Goal: Share content: Share content

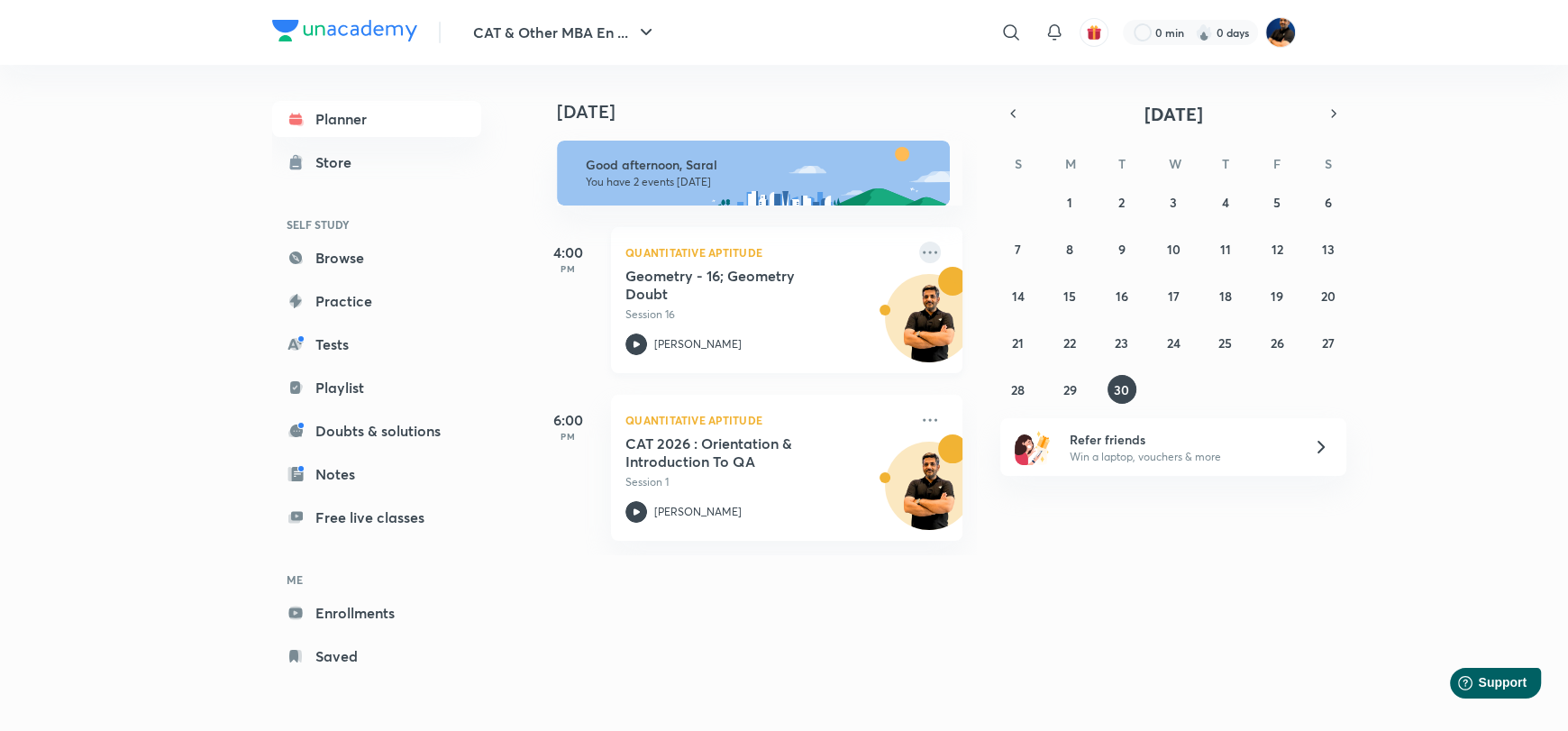
click at [919, 257] on icon at bounding box center [930, 253] width 22 height 22
click at [1010, 328] on p "Go to course page" at bounding box center [1055, 333] width 124 height 19
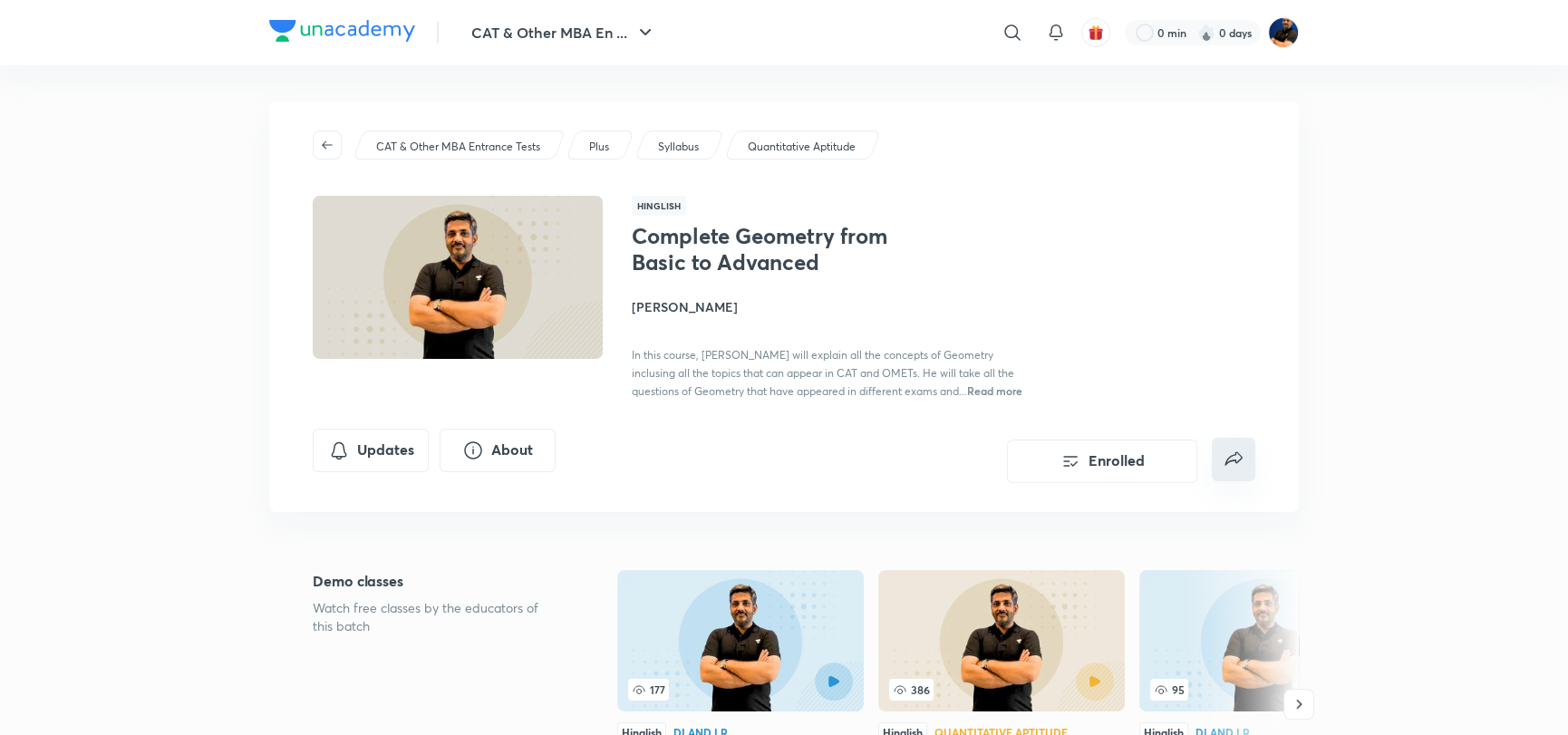
click at [1253, 456] on button "false" at bounding box center [1234, 460] width 44 height 44
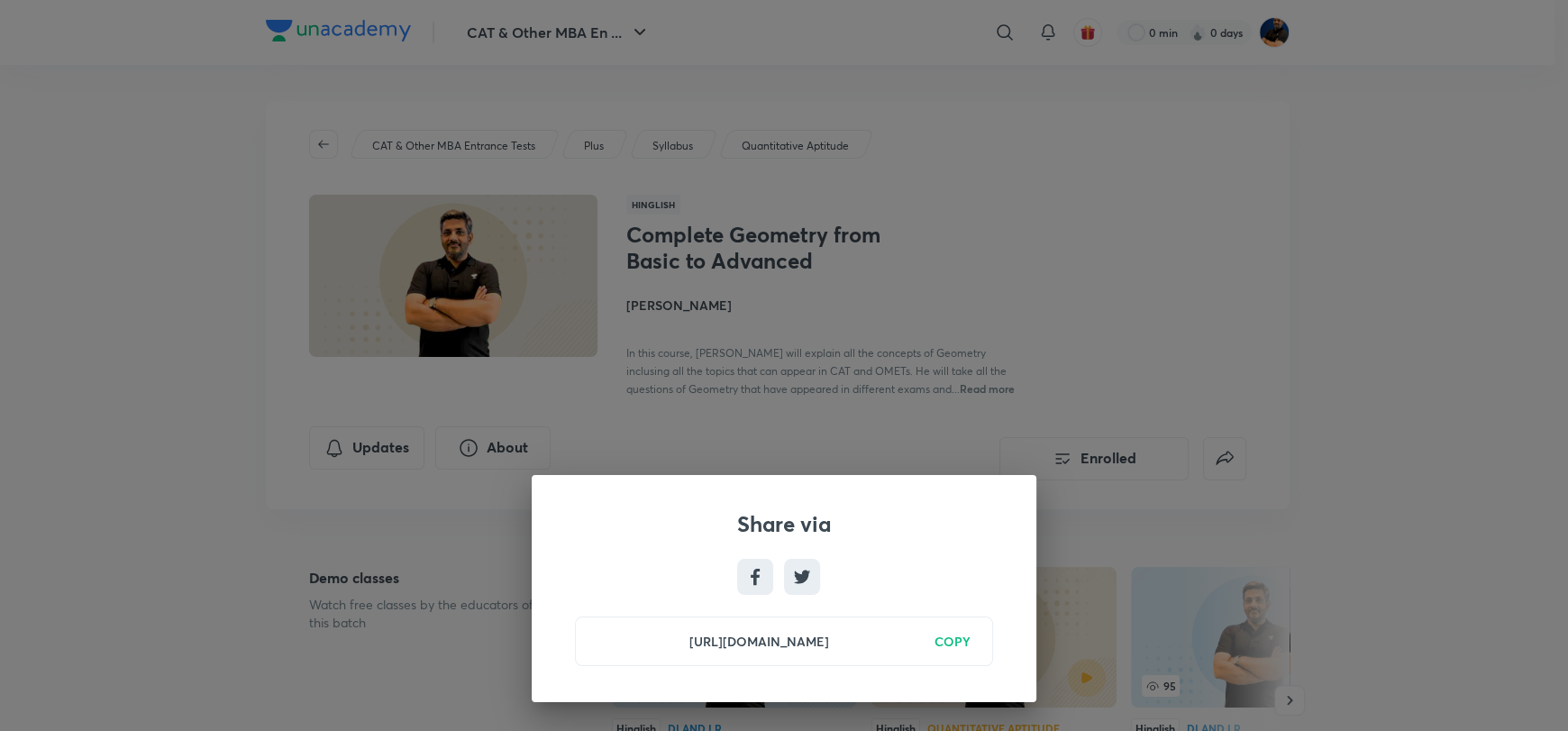
click at [955, 639] on h6 "COPY" at bounding box center [953, 641] width 37 height 19
drag, startPoint x: 336, startPoint y: 158, endPoint x: 490, endPoint y: 4, distance: 217.8
click at [337, 150] on div "Share via [URL][DOMAIN_NAME] Copied" at bounding box center [784, 366] width 1568 height 731
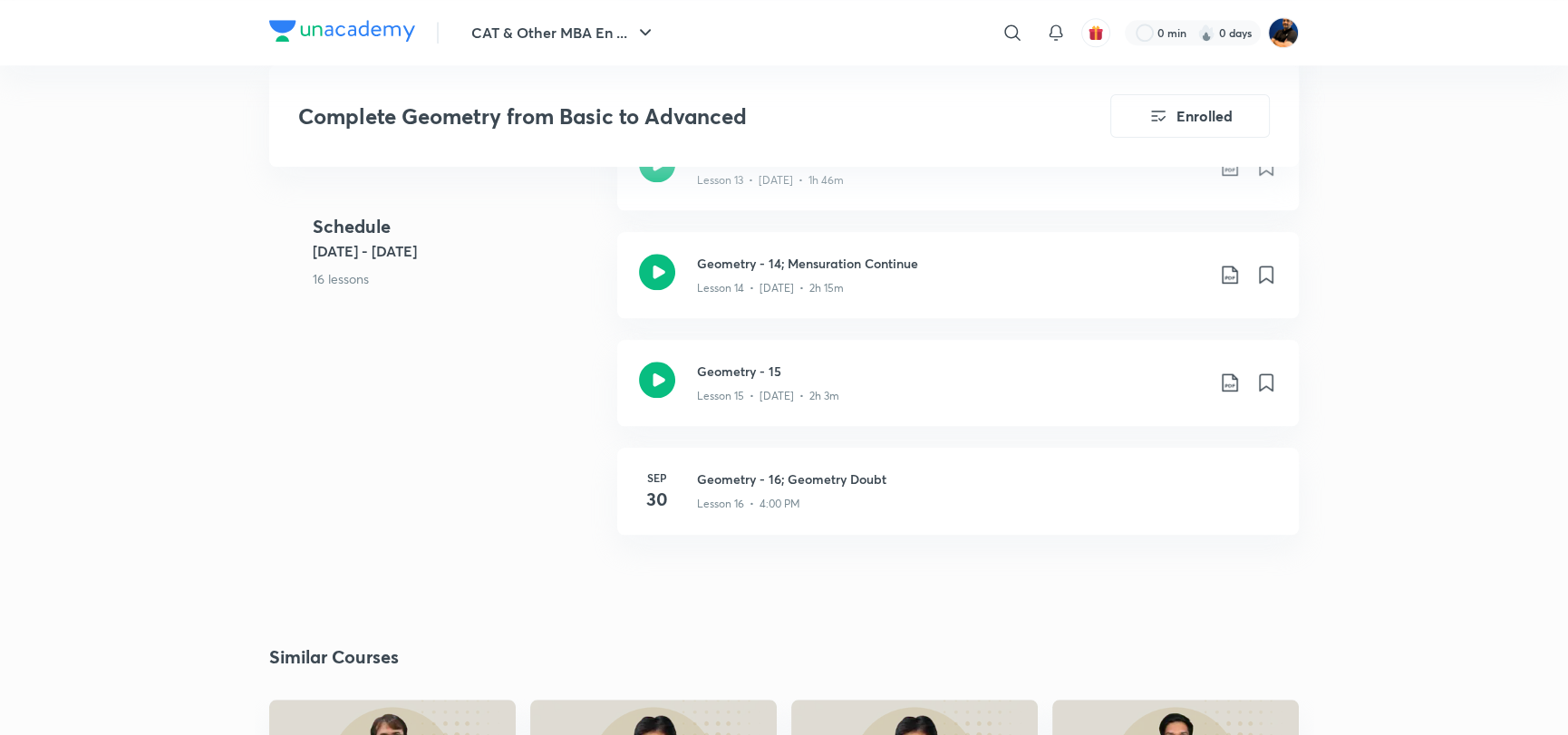
scroll to position [2238, 0]
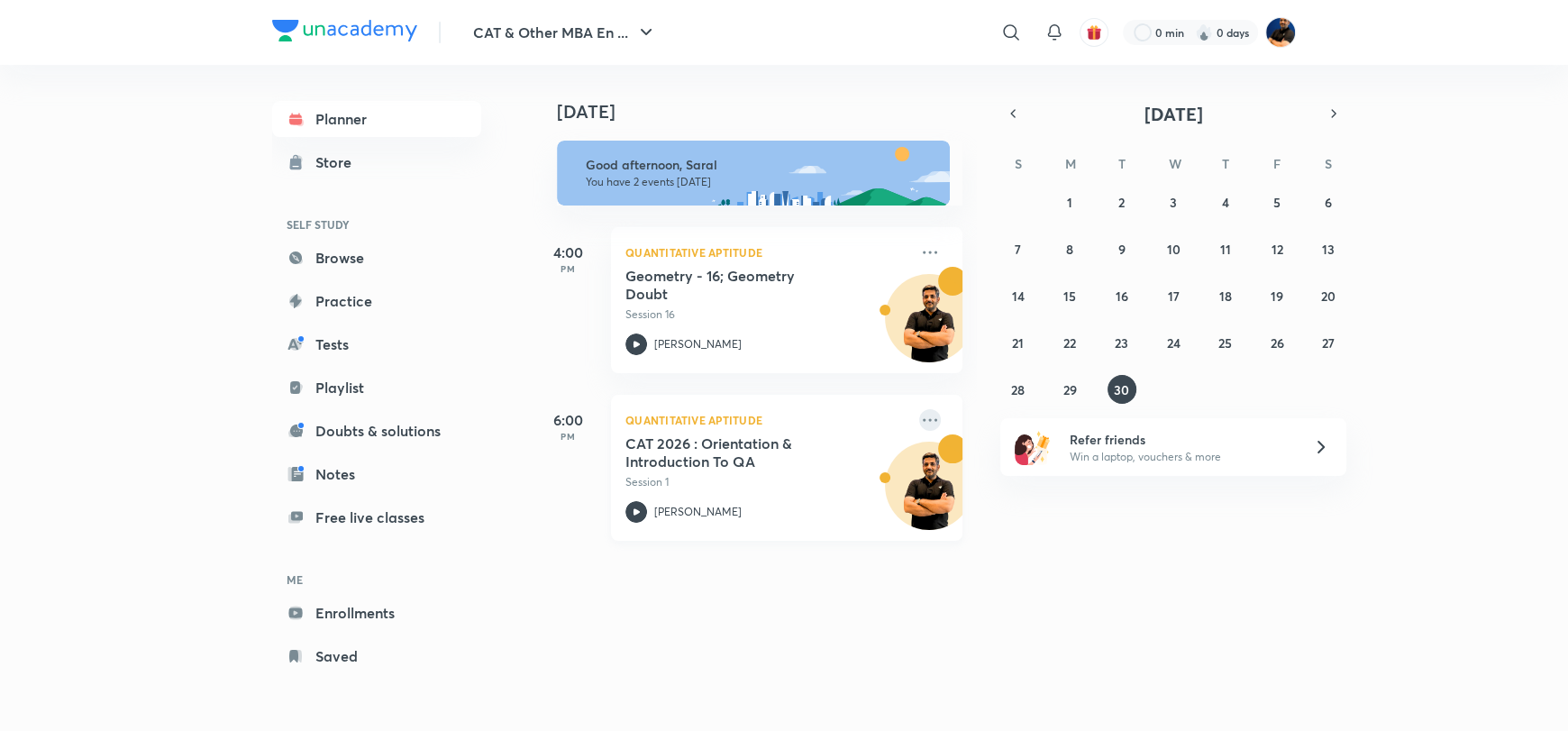
click at [919, 415] on icon at bounding box center [930, 420] width 22 height 22
click at [1029, 498] on p "Go to course page" at bounding box center [1055, 501] width 124 height 19
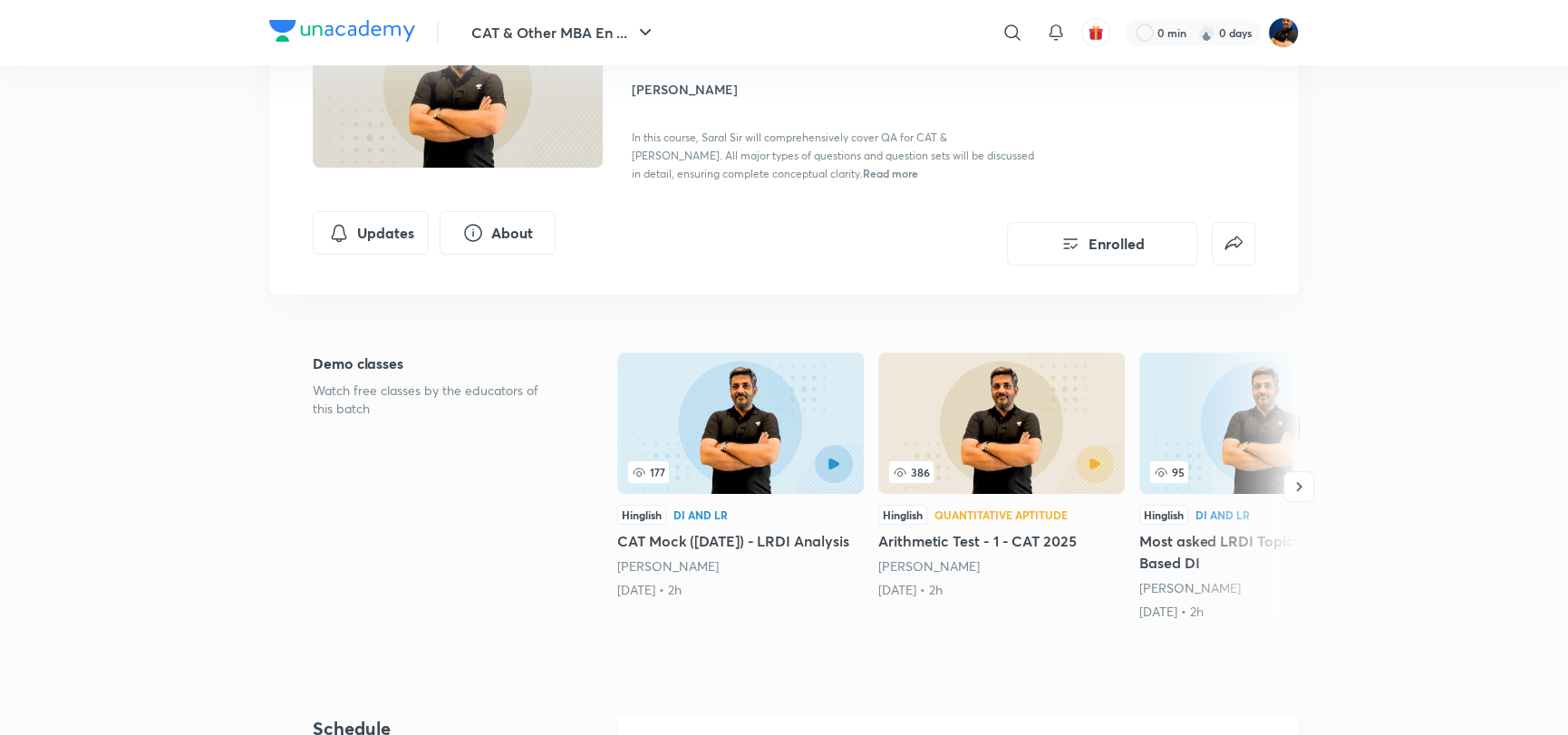
scroll to position [182, 0]
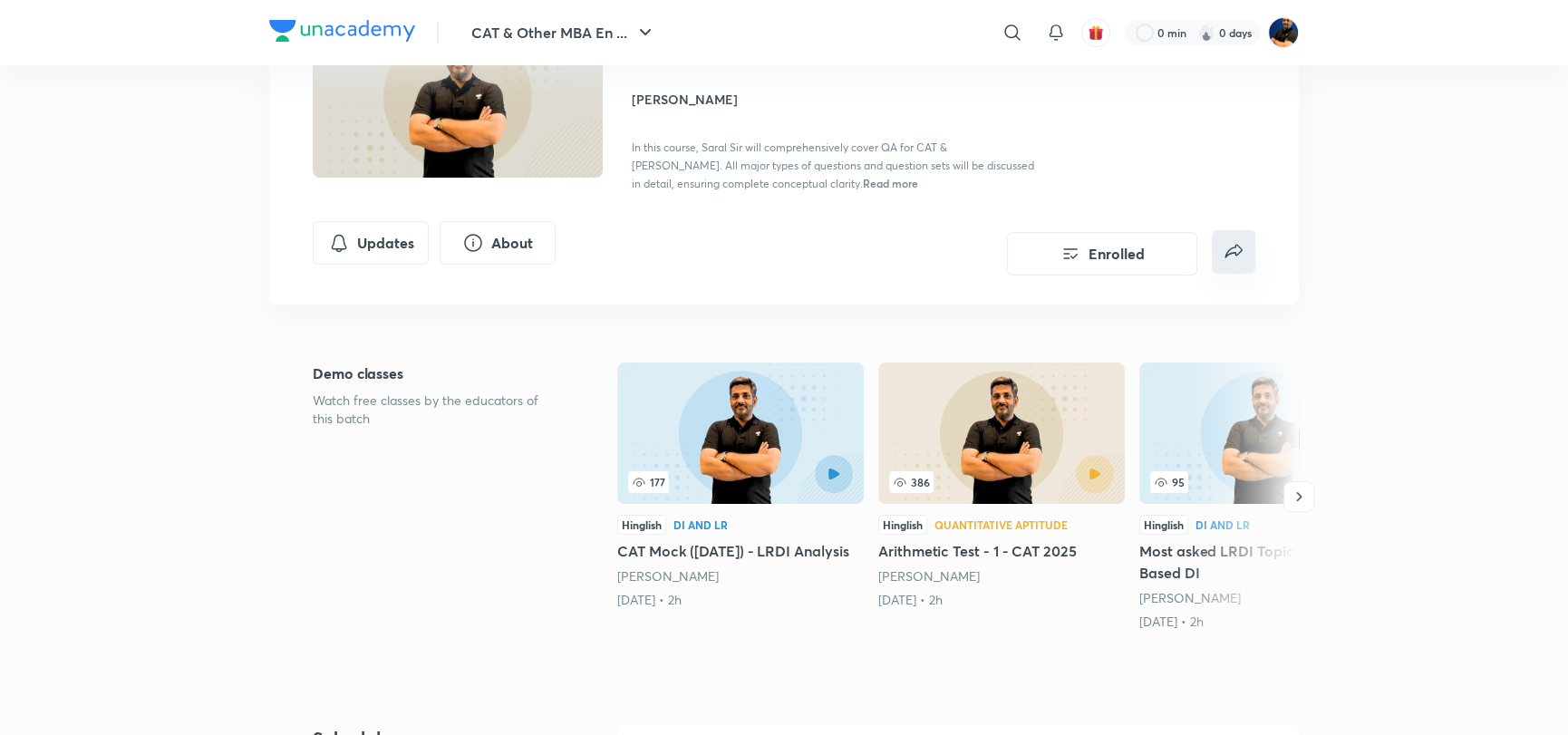
click at [1235, 254] on icon "false" at bounding box center [1232, 251] width 17 height 14
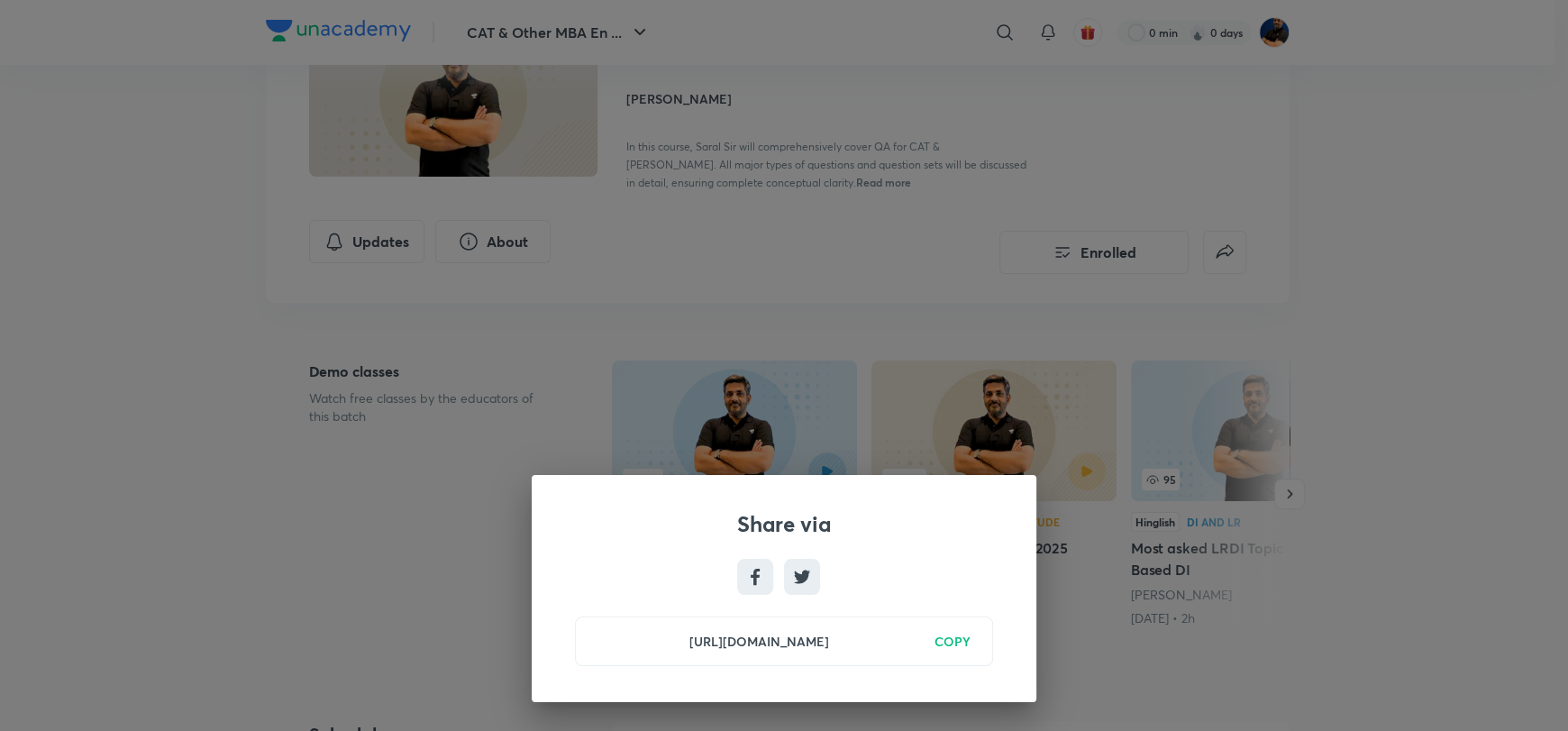
click at [958, 644] on h6 "COPY" at bounding box center [953, 641] width 37 height 19
click at [807, 231] on div "Share via [URL][DOMAIN_NAME] Copied" at bounding box center [784, 366] width 1568 height 731
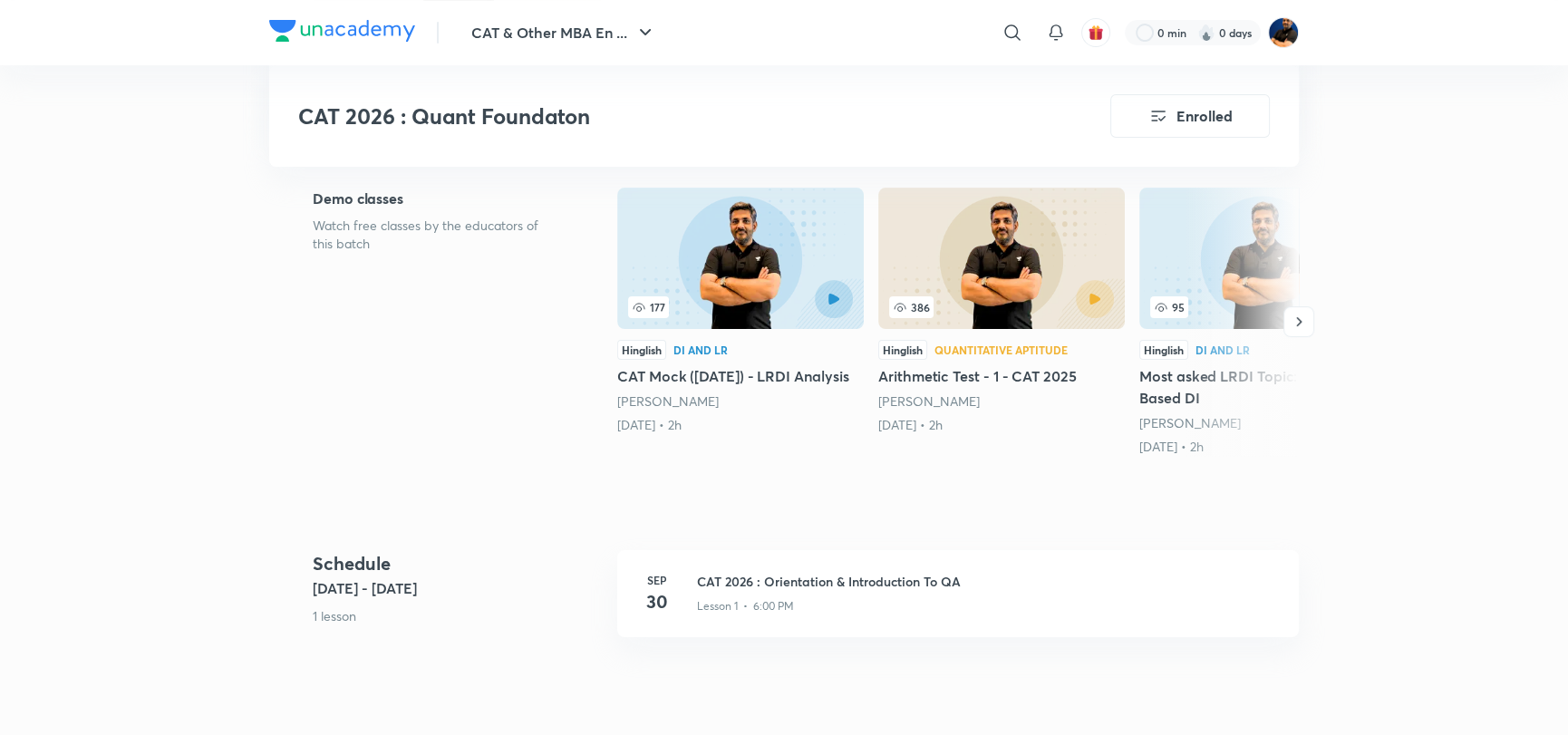
scroll to position [271, 0]
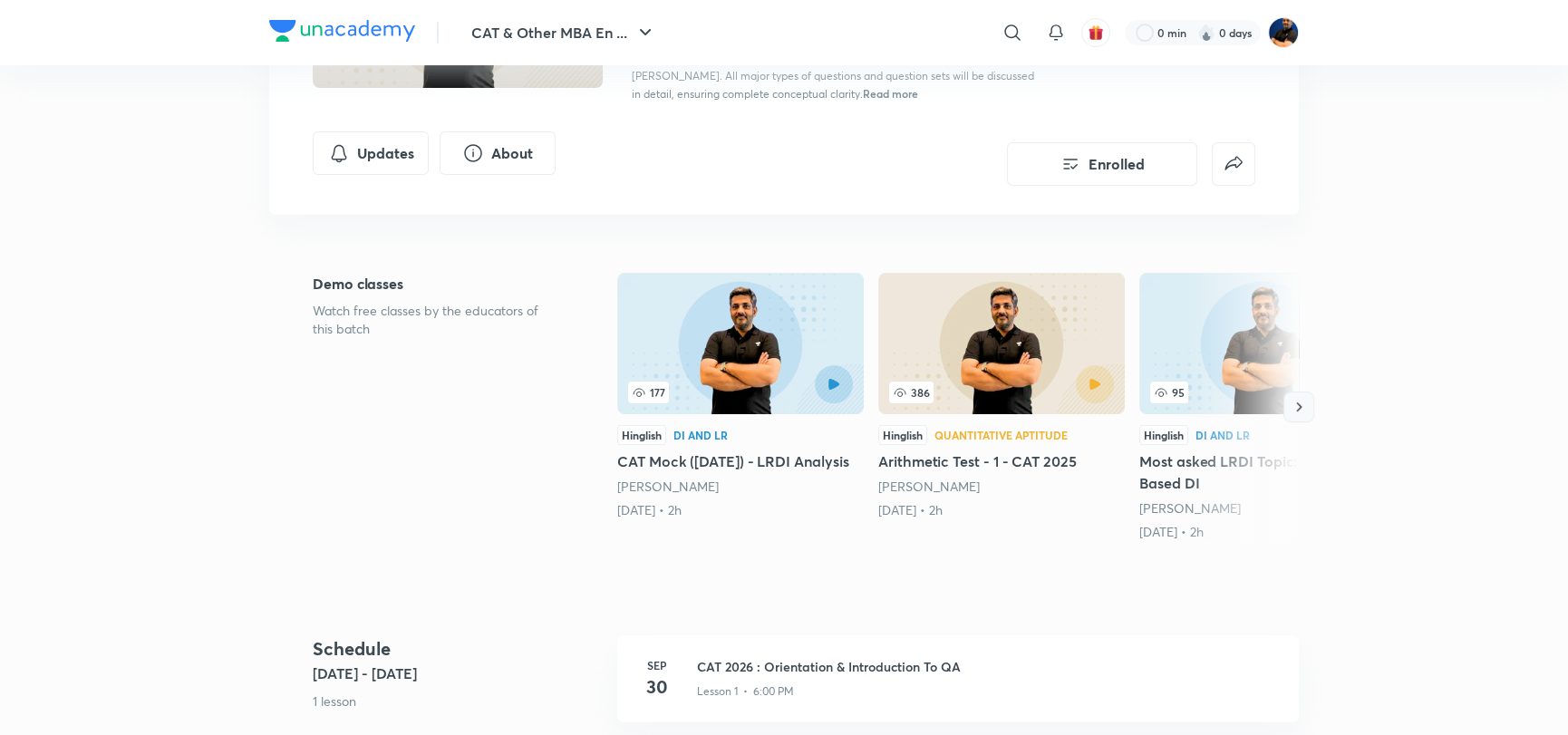
click at [1304, 408] on icon "button" at bounding box center [1299, 407] width 18 height 18
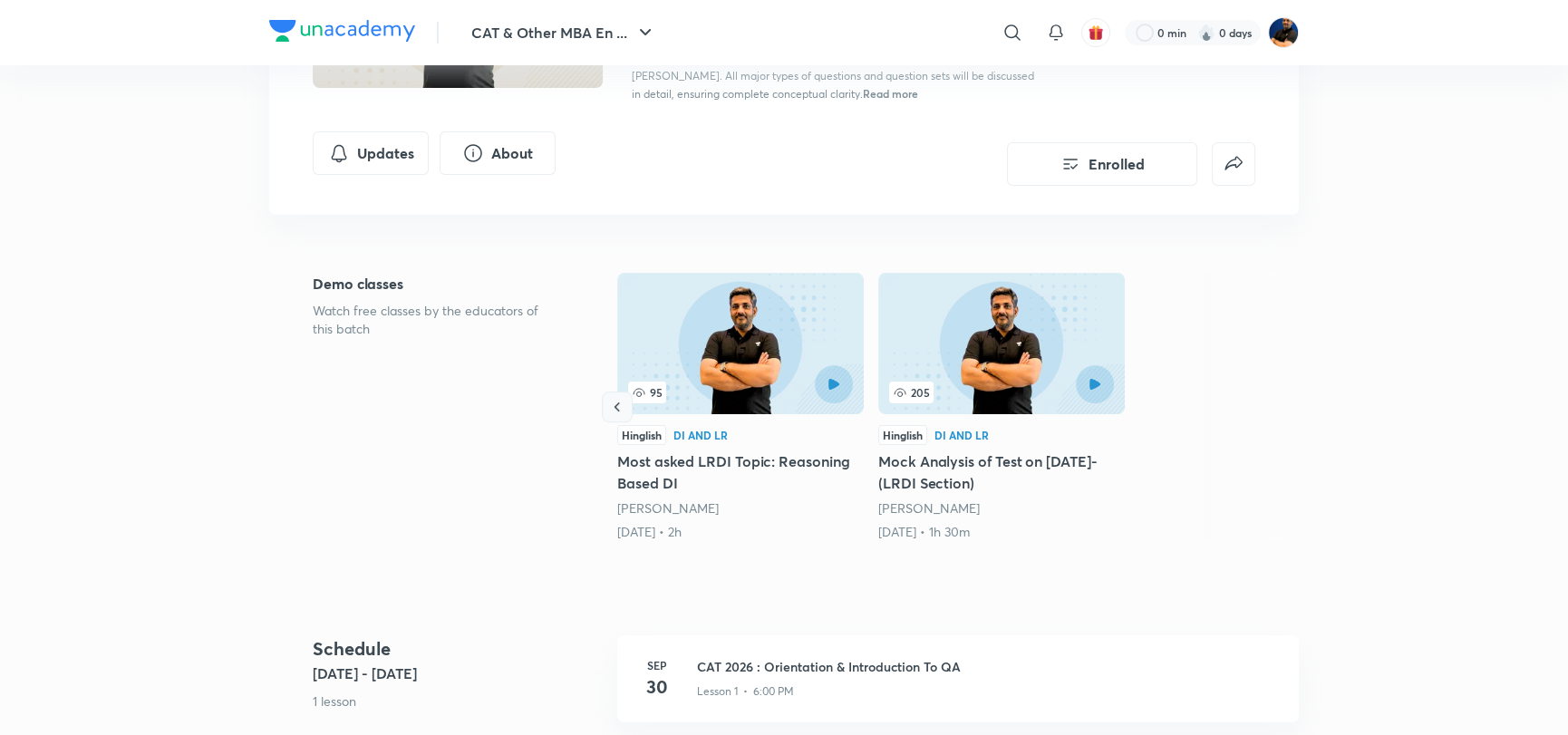
click at [614, 411] on icon "button" at bounding box center [618, 407] width 18 height 18
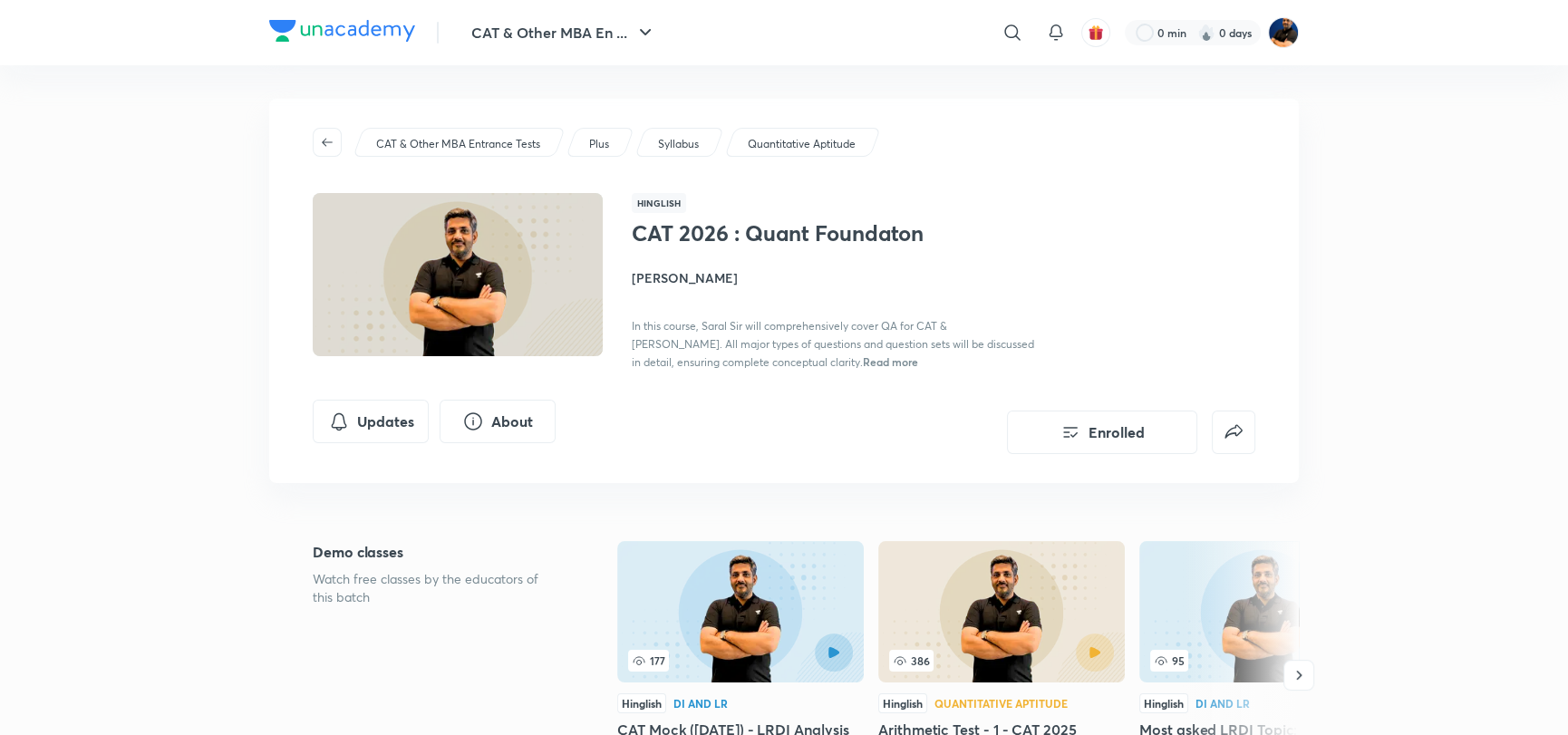
scroll to position [0, 0]
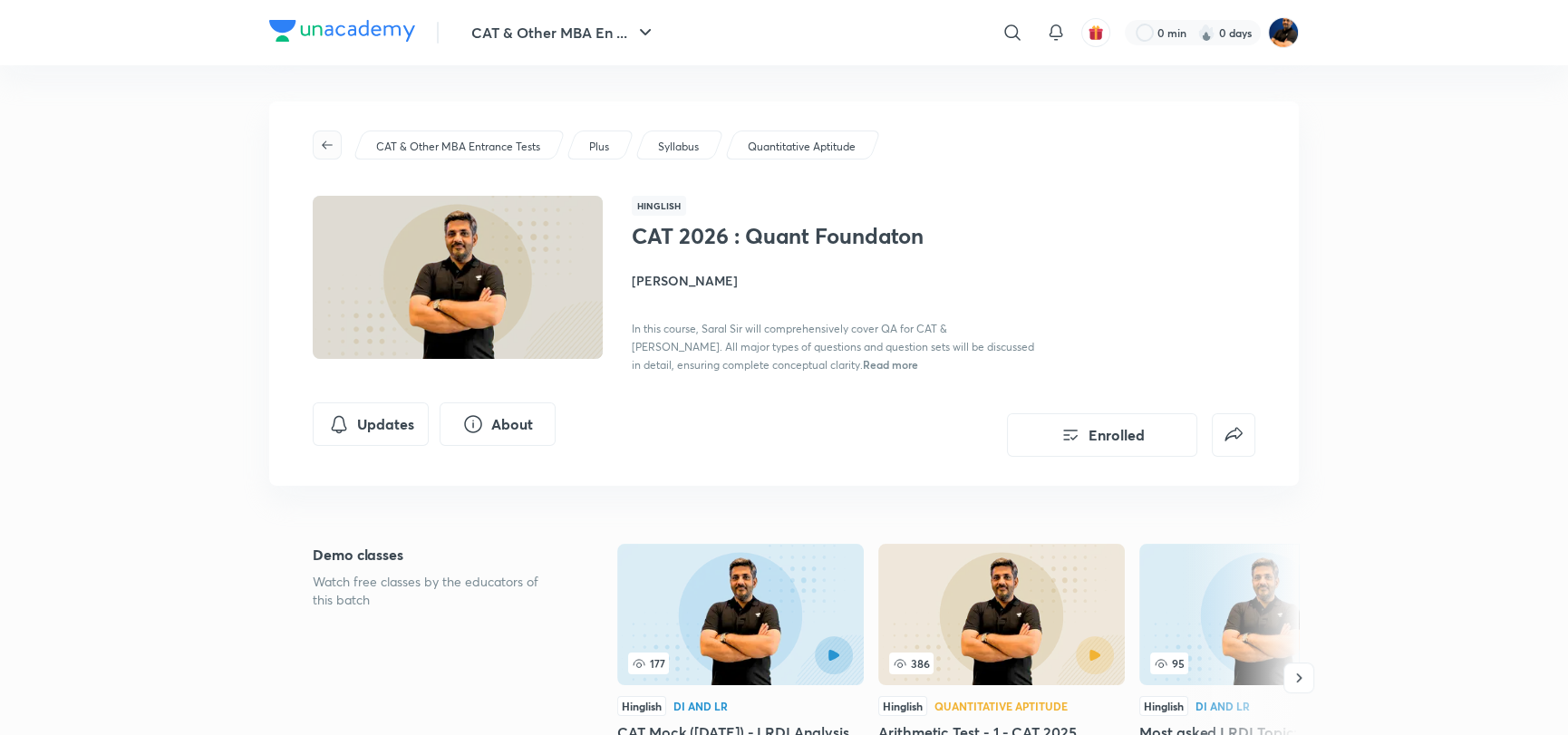
click at [322, 136] on button "button" at bounding box center [327, 144] width 29 height 29
click at [383, 144] on p "CAT & Other MBA Entrance Tests" at bounding box center [458, 147] width 164 height 16
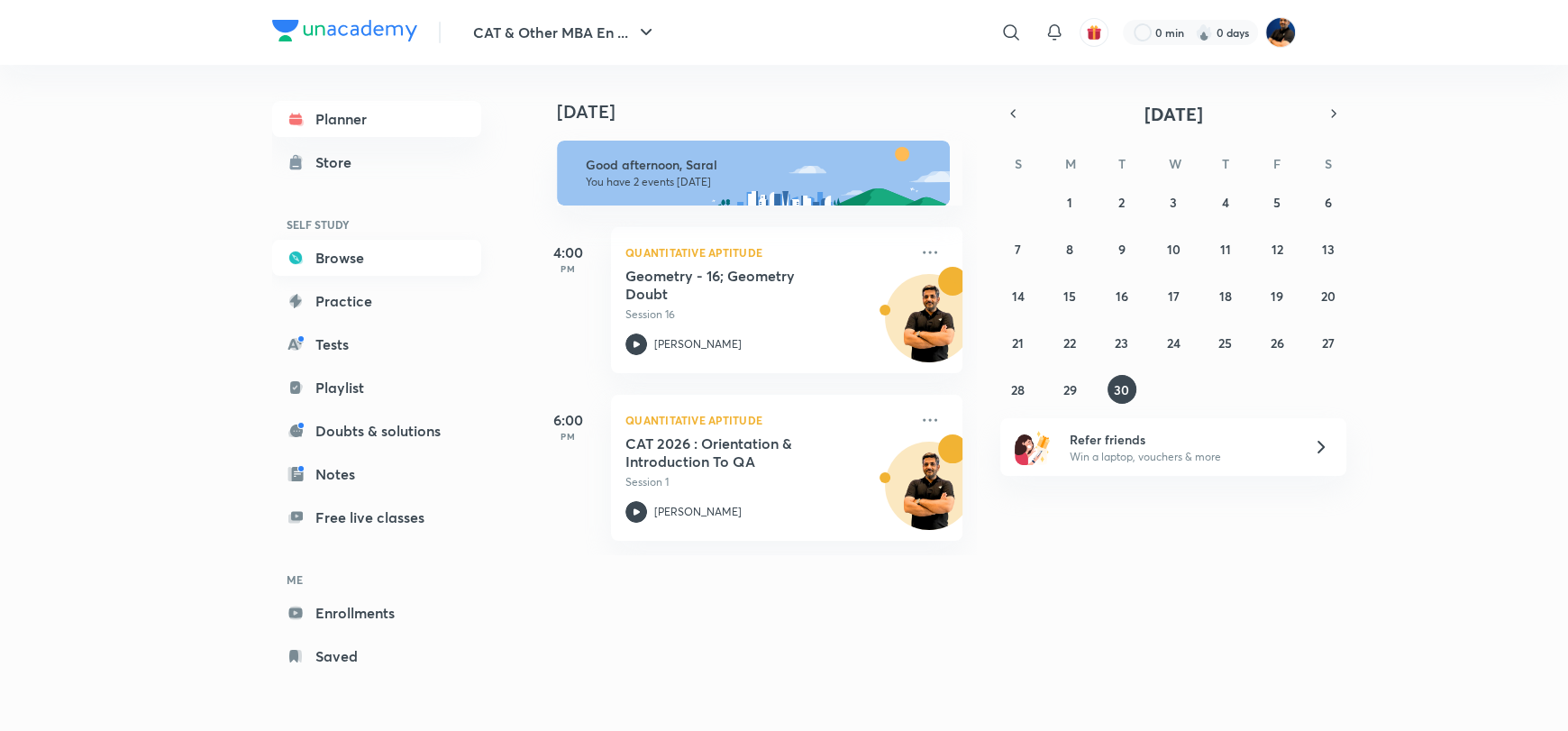
click at [345, 250] on link "Browse" at bounding box center [377, 258] width 209 height 37
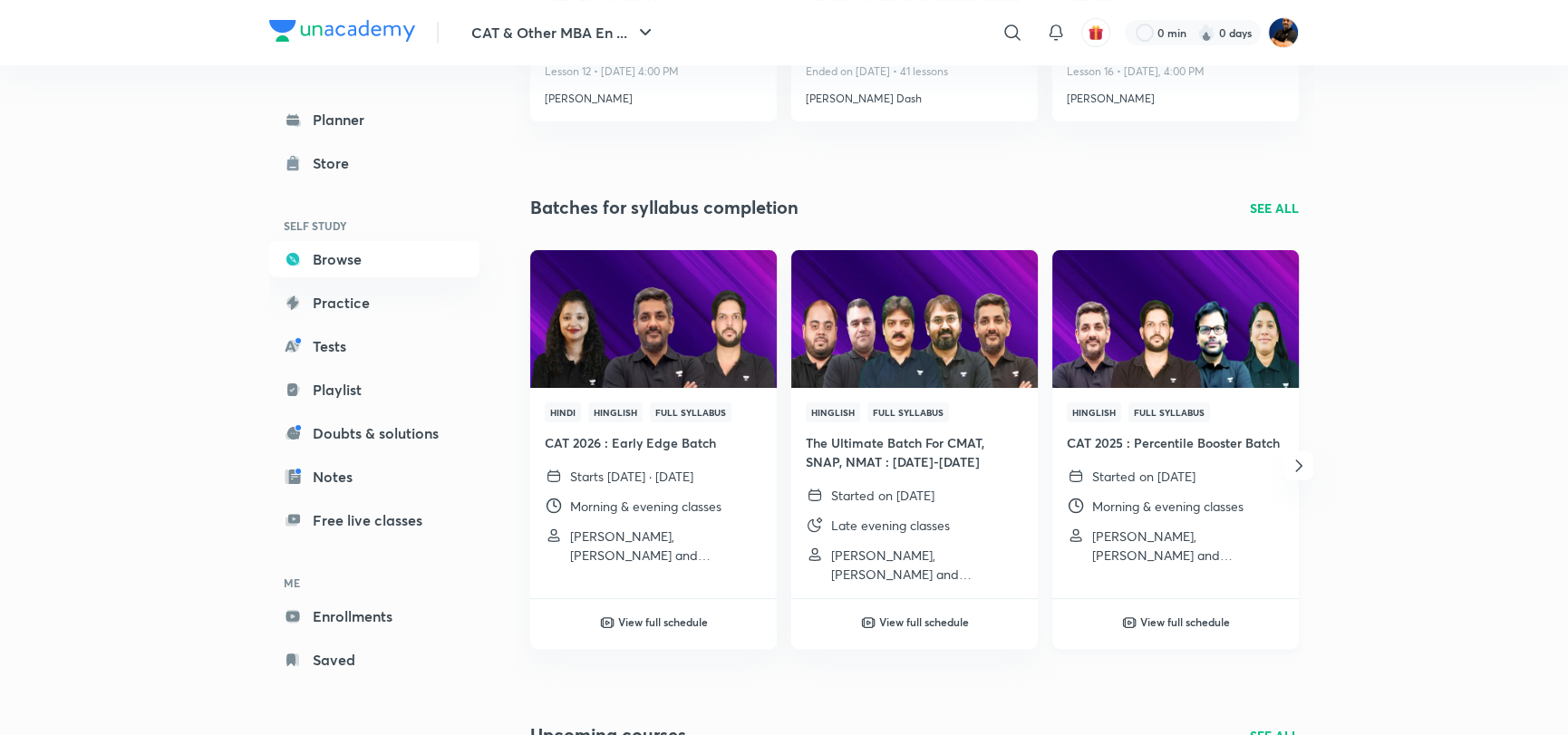
scroll to position [544, 0]
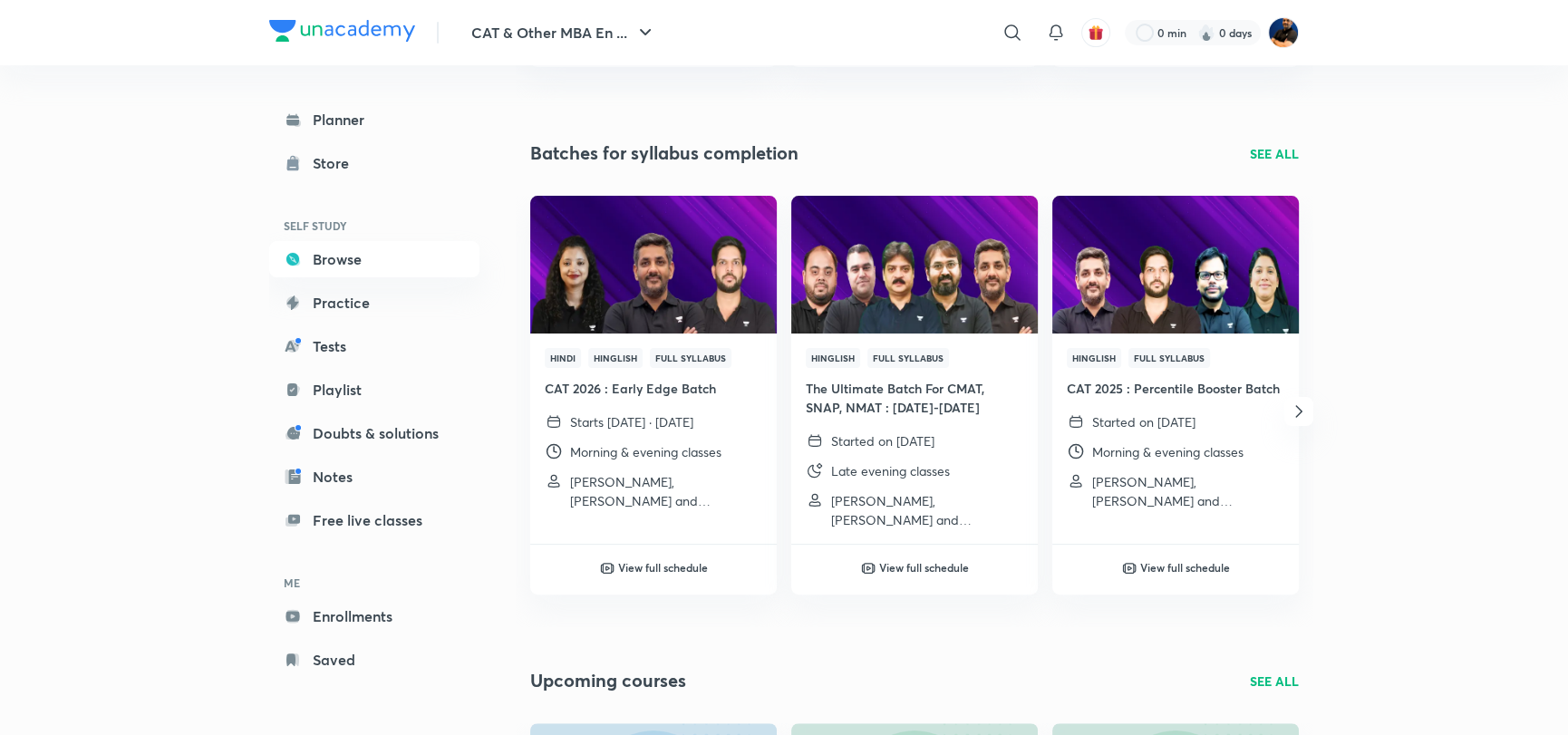
click at [1256, 151] on p "SEE ALL" at bounding box center [1274, 153] width 49 height 19
